Goal: Check status: Check status

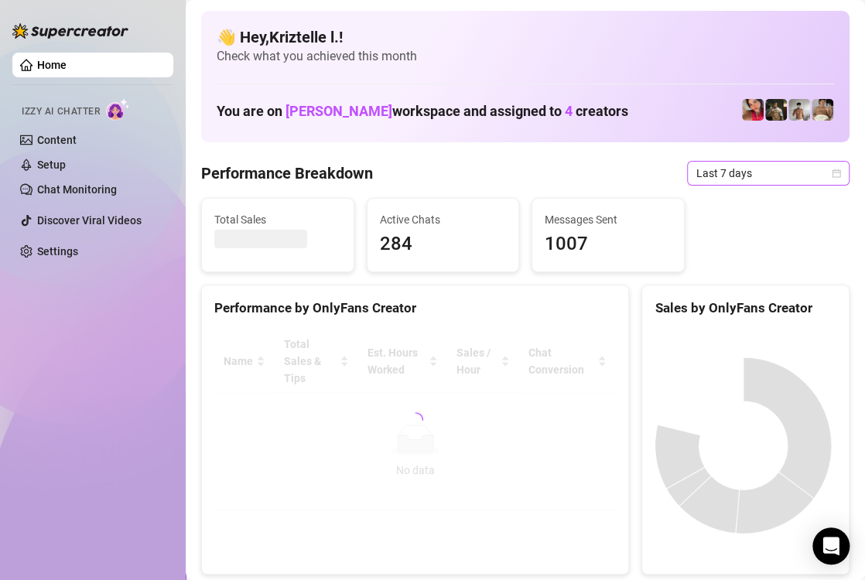
click at [741, 171] on span "Last 7 days" at bounding box center [768, 173] width 144 height 23
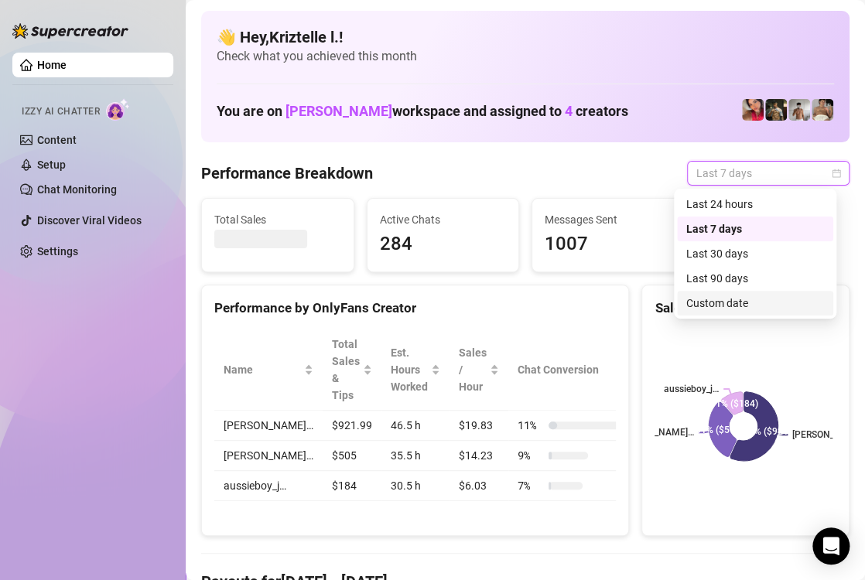
click at [747, 303] on div "Custom date" at bounding box center [755, 303] width 138 height 17
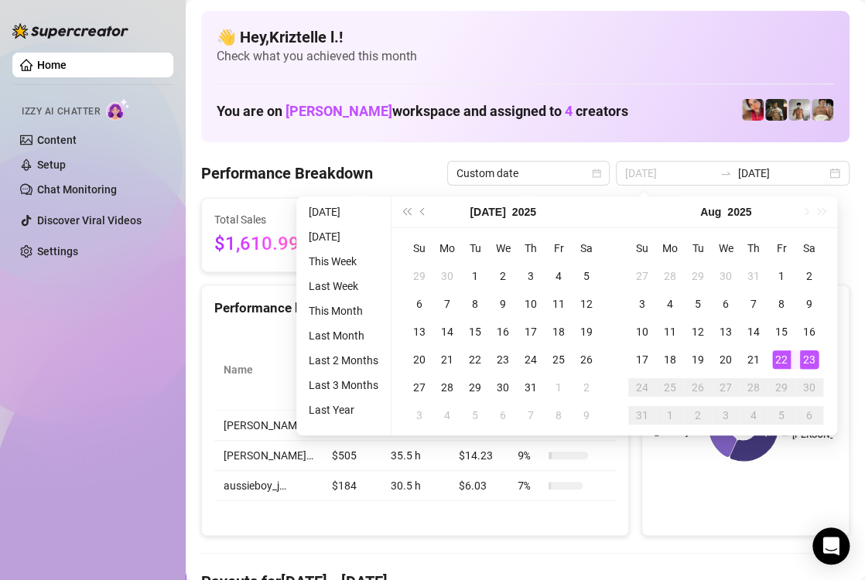
type input "[DATE]"
click at [778, 357] on div "22" at bounding box center [781, 360] width 19 height 19
click at [813, 358] on div "23" at bounding box center [809, 360] width 19 height 19
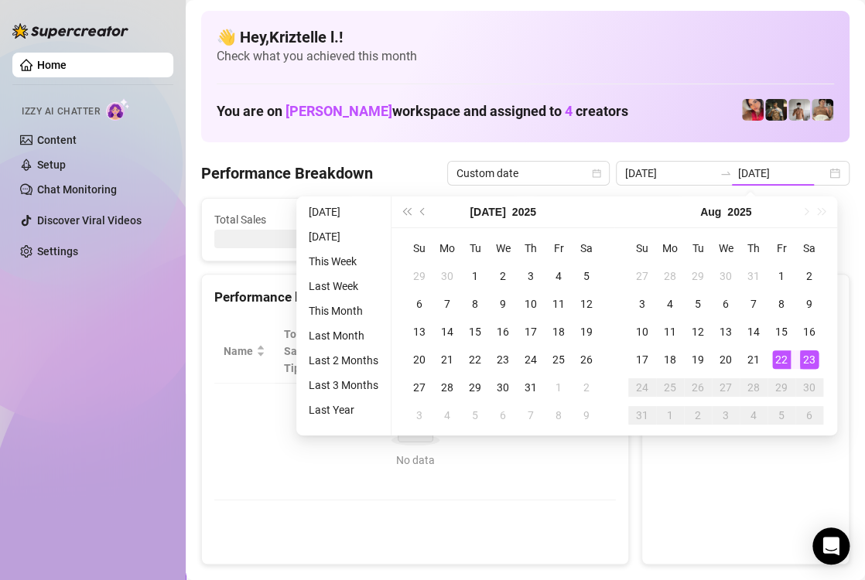
type input "[DATE]"
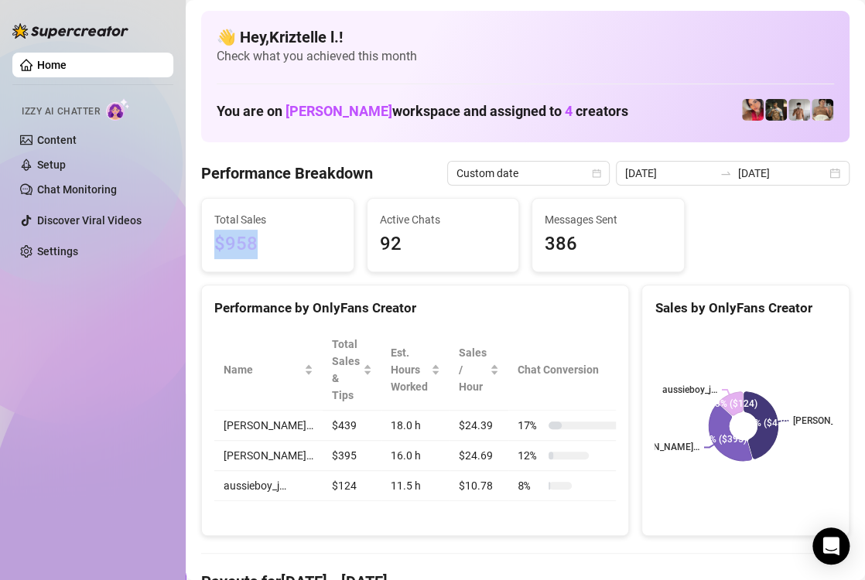
drag, startPoint x: 263, startPoint y: 242, endPoint x: 204, endPoint y: 244, distance: 59.6
click at [204, 244] on div "Total Sales $958" at bounding box center [278, 235] width 152 height 73
copy span "$958"
click at [806, 235] on div "Total Sales $958 Active Chats 92 Messages Sent 386" at bounding box center [525, 235] width 661 height 74
click at [745, 241] on div "Total Sales $958 Active Chats 92 Messages Sent 386" at bounding box center [525, 235] width 661 height 74
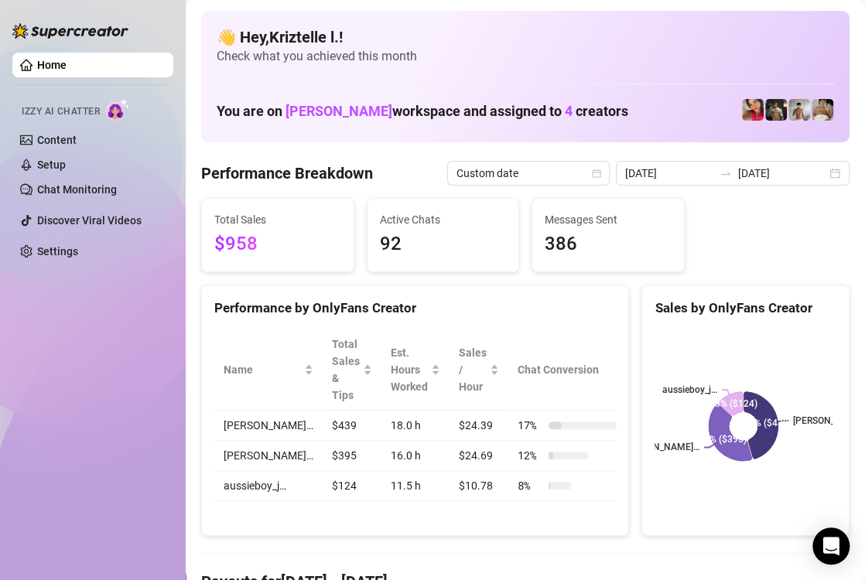
drag, startPoint x: 528, startPoint y: 38, endPoint x: 405, endPoint y: 7, distance: 126.9
click at [527, 38] on h4 "👋 Hey, Kriztelle l. !" at bounding box center [526, 37] width 618 height 22
